Goal: Task Accomplishment & Management: Use online tool/utility

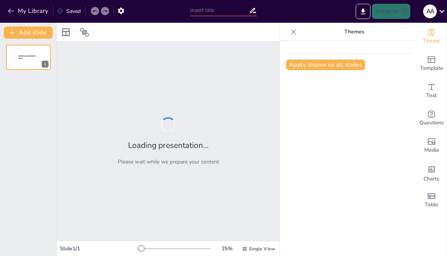
type input "English grammar"
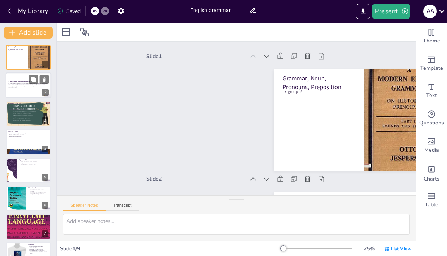
click at [26, 96] on div at bounding box center [28, 86] width 45 height 26
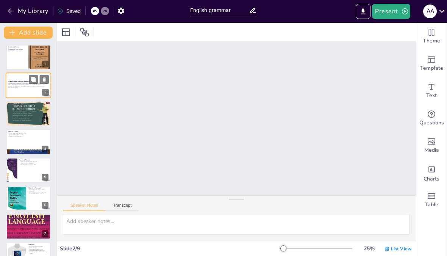
scroll to position [124, 0]
click at [17, 82] on strong "Understanding English Grammar" at bounding box center [19, 82] width 22 height 2
click at [18, 117] on div at bounding box center [28, 114] width 45 height 26
type textarea "Understanding that grammar is foundational for clear communication is vital, es…"
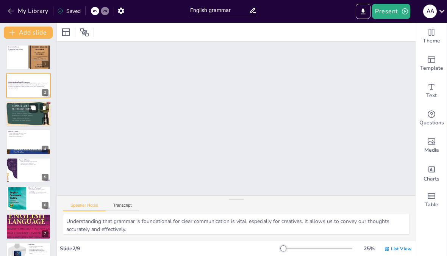
scroll to position [247, 0]
click at [21, 113] on div at bounding box center [28, 114] width 45 height 26
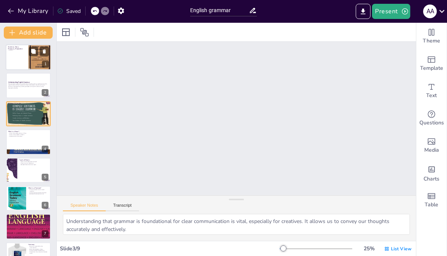
click at [20, 59] on div at bounding box center [28, 57] width 45 height 26
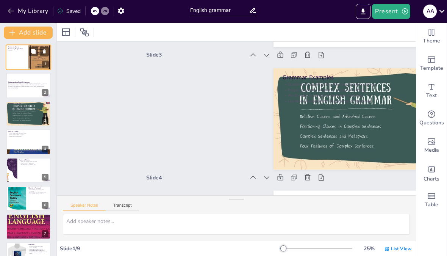
scroll to position [2, 0]
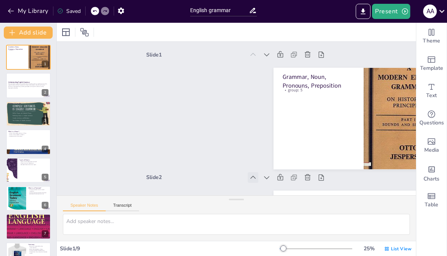
click at [252, 179] on icon at bounding box center [253, 177] width 8 height 8
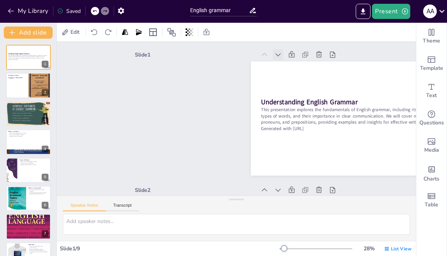
click at [280, 55] on icon at bounding box center [284, 59] width 8 height 8
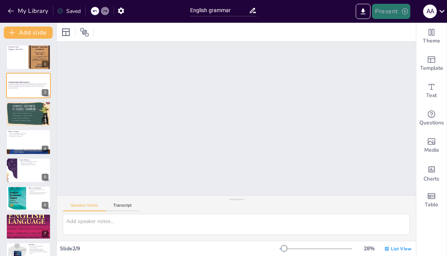
click at [404, 12] on icon "button" at bounding box center [405, 12] width 8 height 8
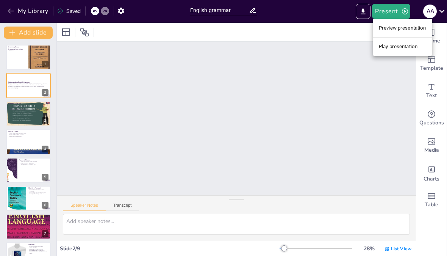
click at [410, 46] on li "Play presentation" at bounding box center [402, 47] width 59 height 12
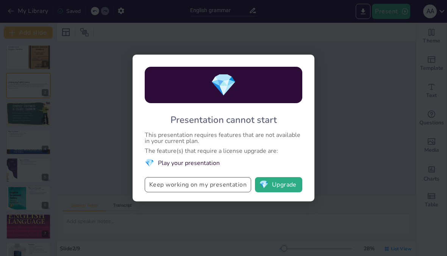
click at [234, 189] on button "Keep working on my presentation" at bounding box center [198, 184] width 106 height 15
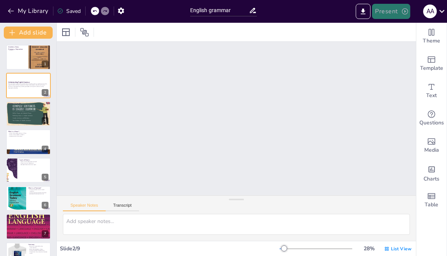
click at [395, 18] on button "Present" at bounding box center [391, 11] width 38 height 15
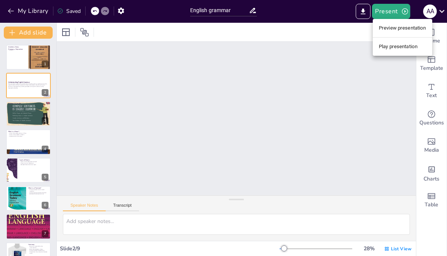
click at [412, 25] on li "Preview presentation" at bounding box center [402, 28] width 59 height 12
